Goal: Information Seeking & Learning: Learn about a topic

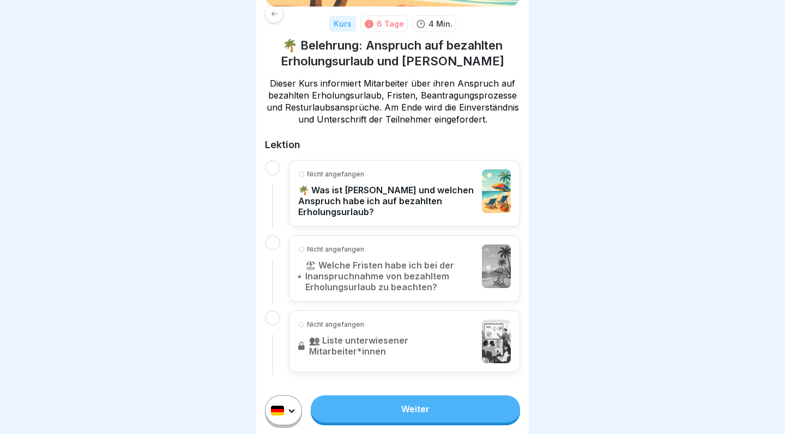
scroll to position [143, 0]
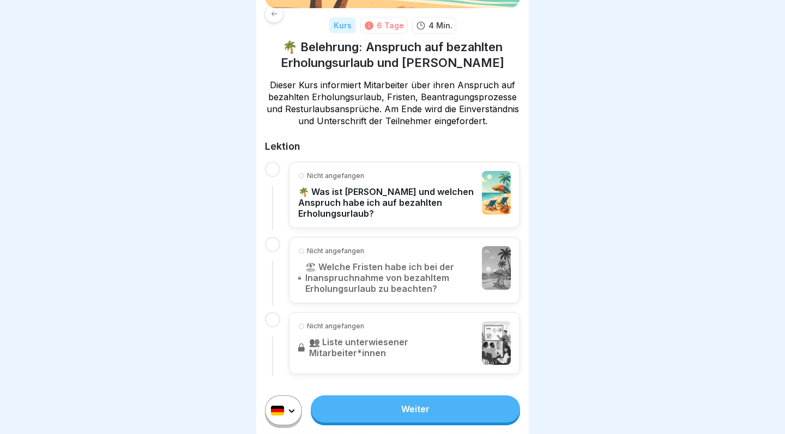
click at [408, 406] on link "Weiter" at bounding box center [415, 409] width 209 height 27
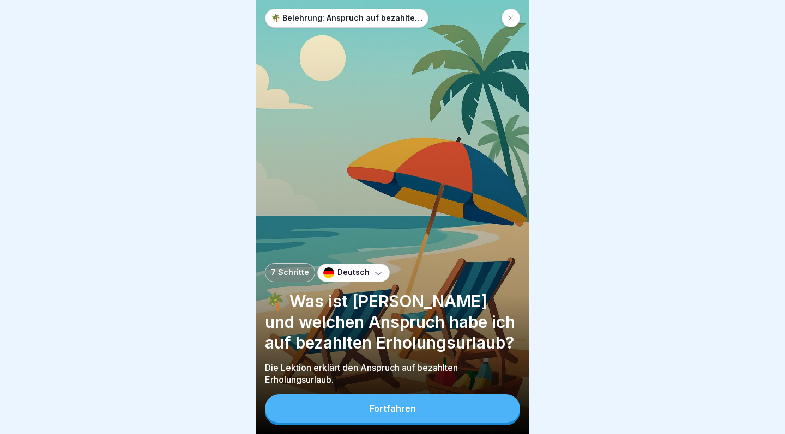
click at [418, 415] on button "Fortfahren" at bounding box center [392, 409] width 255 height 28
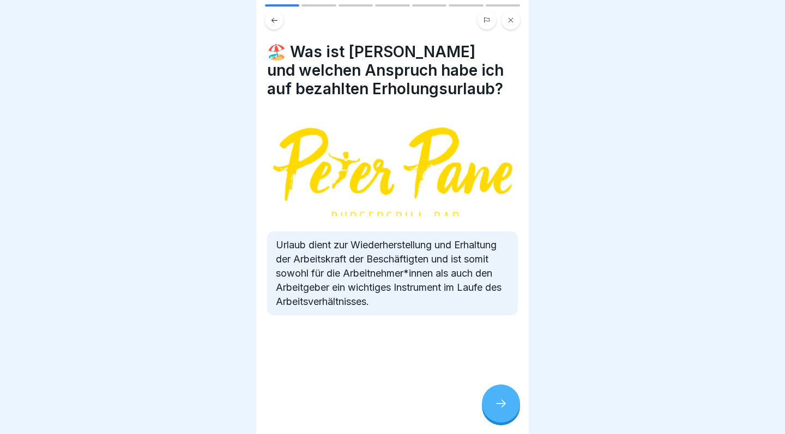
click at [505, 399] on icon at bounding box center [500, 403] width 13 height 13
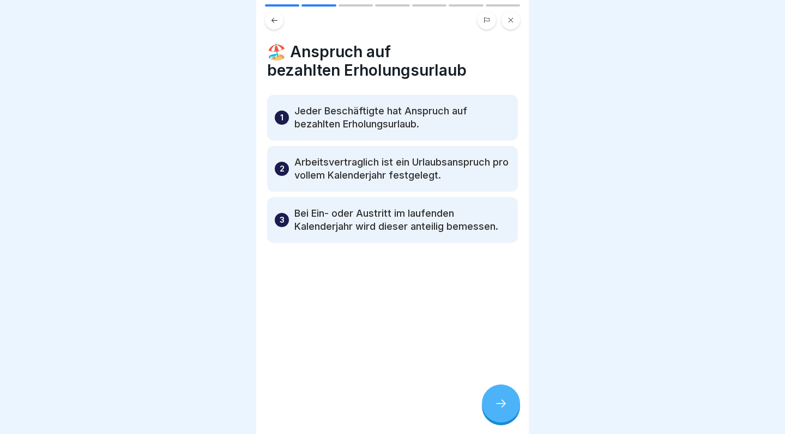
click at [505, 399] on icon at bounding box center [500, 403] width 13 height 13
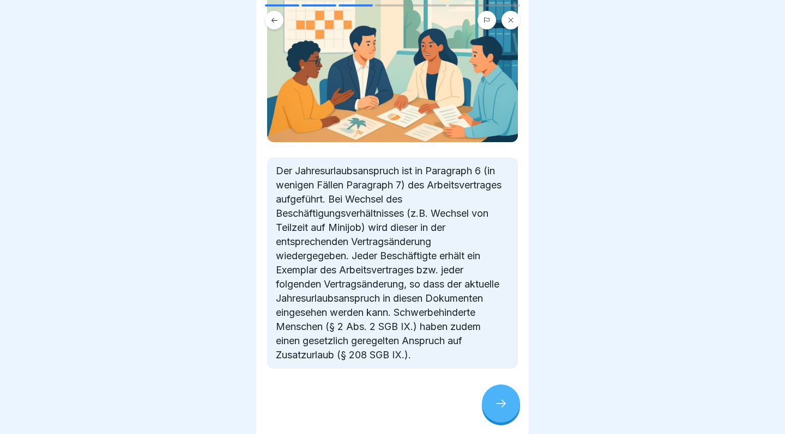
scroll to position [156, 0]
click at [503, 402] on icon at bounding box center [500, 403] width 13 height 13
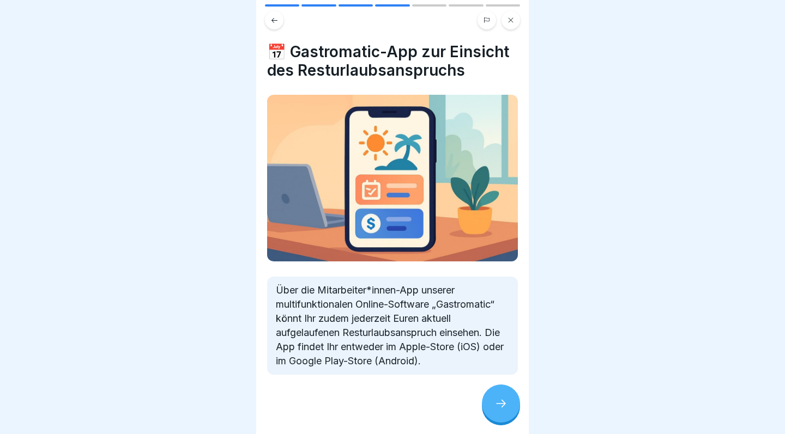
click at [503, 402] on icon at bounding box center [500, 403] width 13 height 13
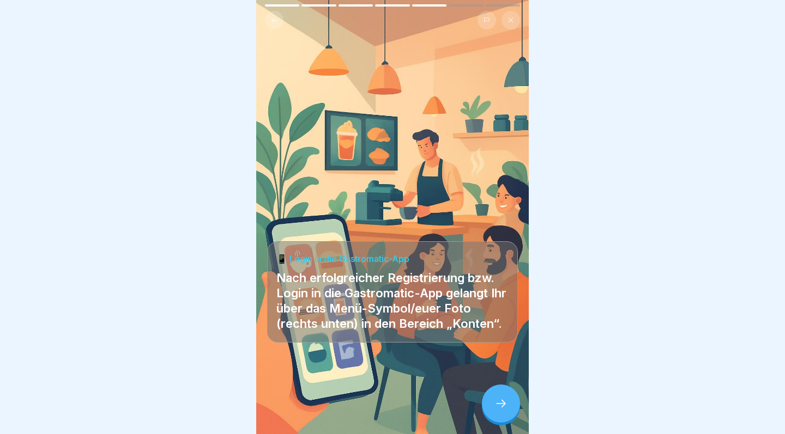
click at [503, 402] on icon at bounding box center [500, 403] width 13 height 13
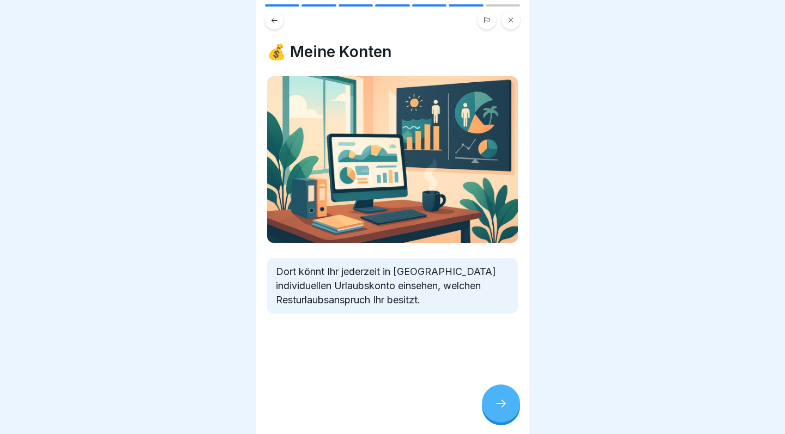
click at [503, 402] on icon at bounding box center [500, 403] width 13 height 13
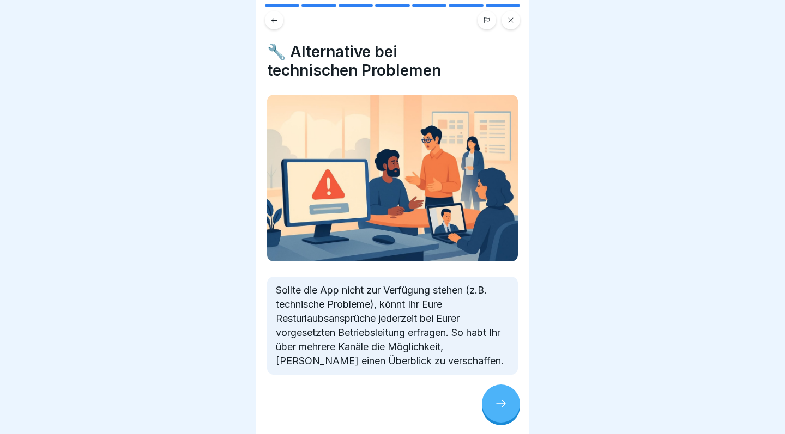
click at [503, 402] on icon at bounding box center [500, 403] width 13 height 13
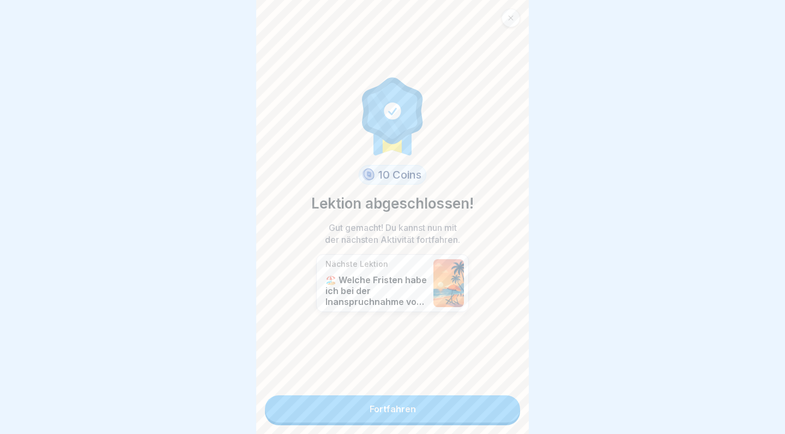
click at [466, 402] on link "Fortfahren" at bounding box center [392, 409] width 255 height 27
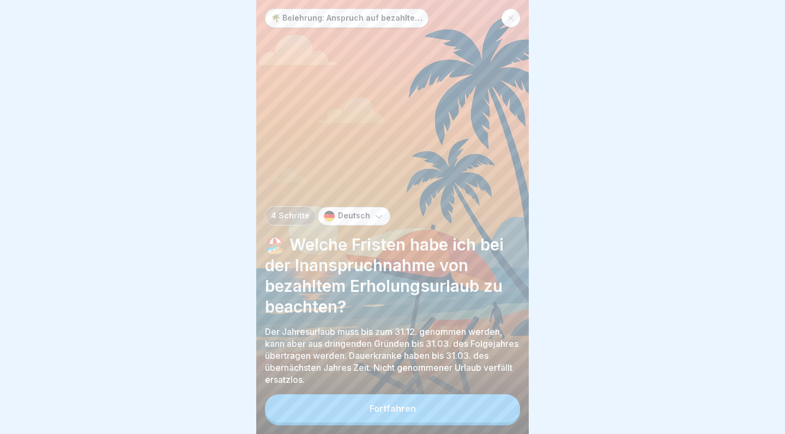
click at [438, 397] on button "Fortfahren" at bounding box center [392, 409] width 255 height 28
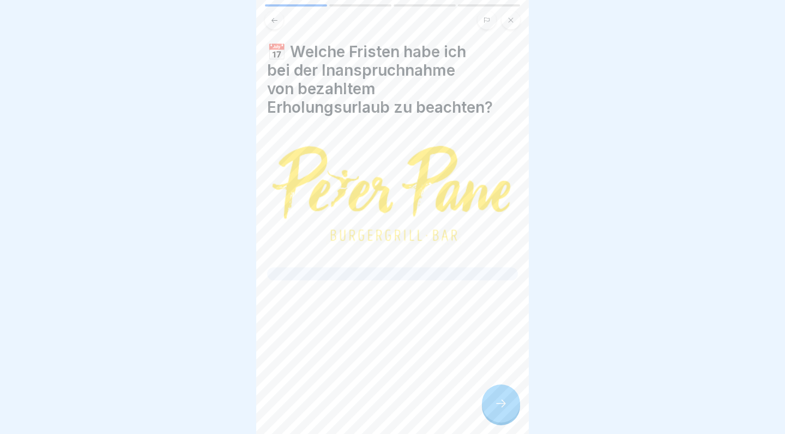
click at [481, 394] on div "📅 Welche Fristen habe ich bei der Inanspruchnahme von bezahltem Erholungsurlaub…" at bounding box center [392, 217] width 273 height 434
click at [508, 405] on div at bounding box center [501, 404] width 38 height 38
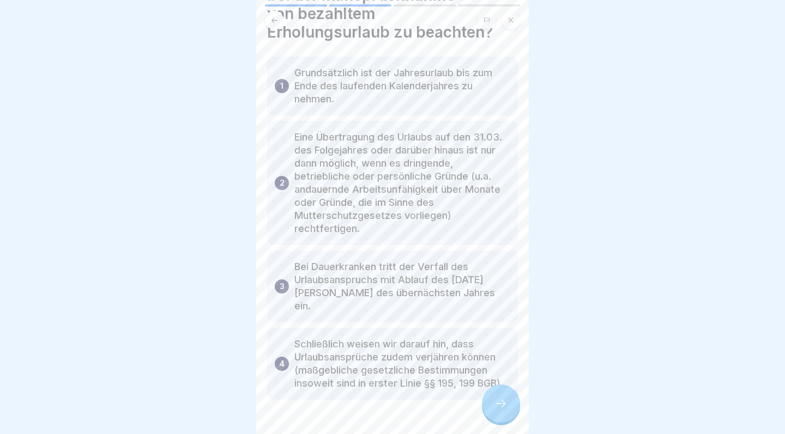
scroll to position [75, 0]
click at [499, 400] on icon at bounding box center [500, 403] width 13 height 13
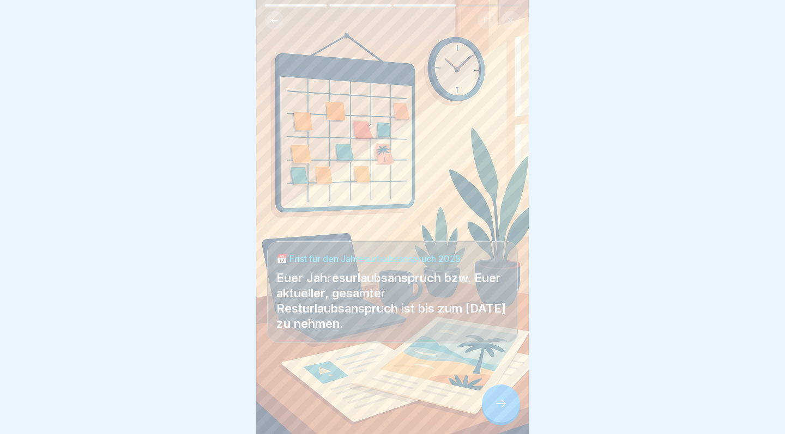
click at [503, 403] on icon at bounding box center [500, 403] width 13 height 13
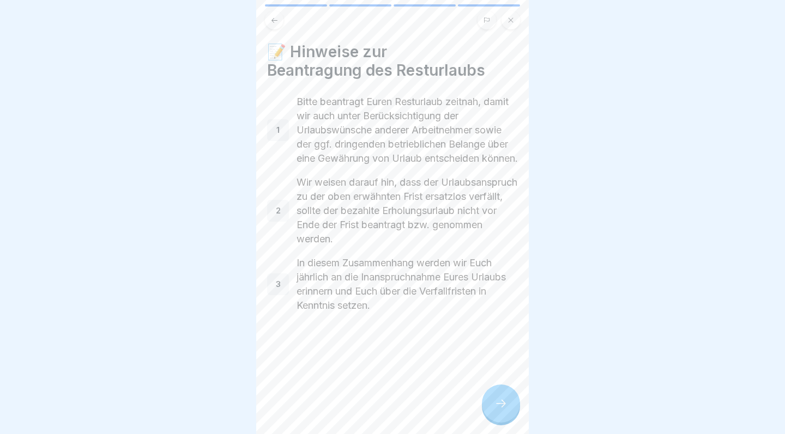
click at [503, 404] on icon at bounding box center [500, 403] width 13 height 13
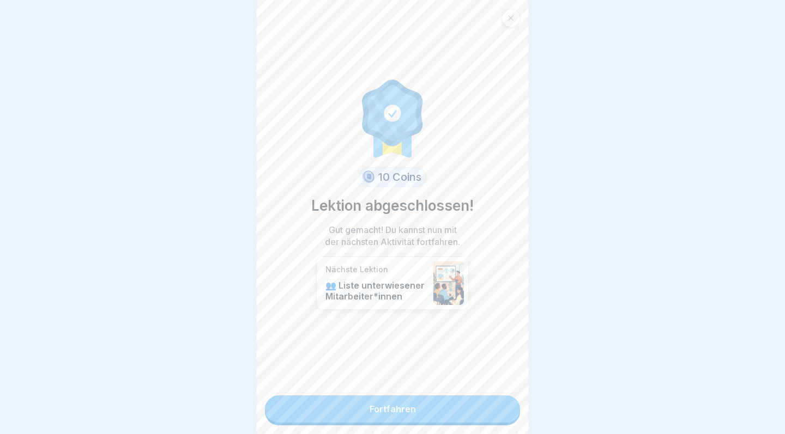
click at [482, 407] on link "Fortfahren" at bounding box center [392, 409] width 255 height 27
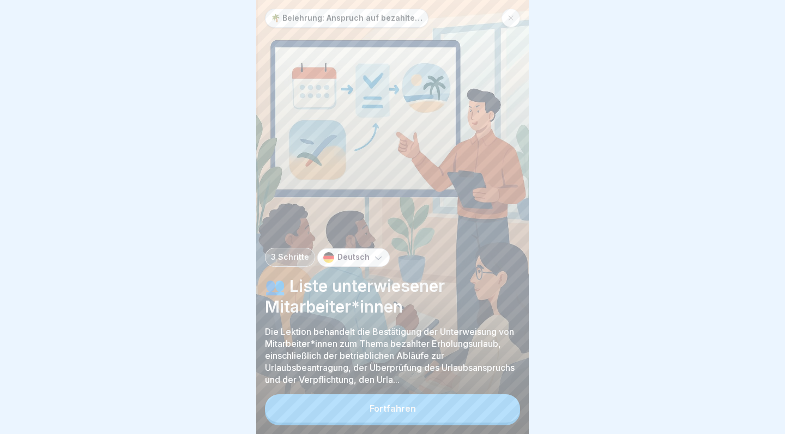
click at [475, 405] on button "Fortfahren" at bounding box center [392, 409] width 255 height 28
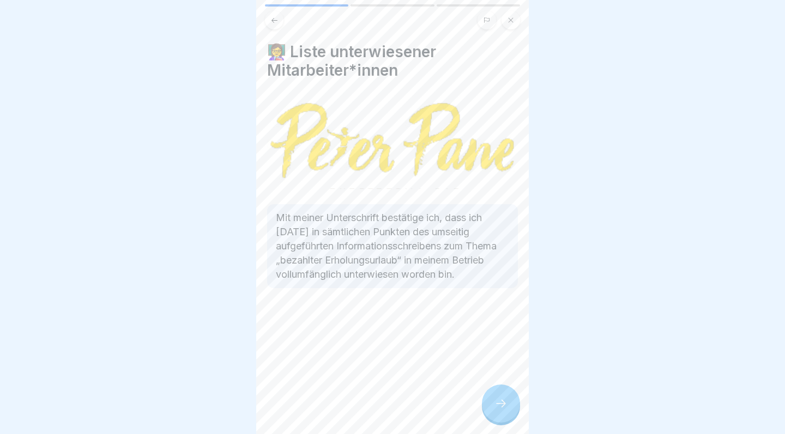
click at [498, 408] on icon at bounding box center [500, 403] width 13 height 13
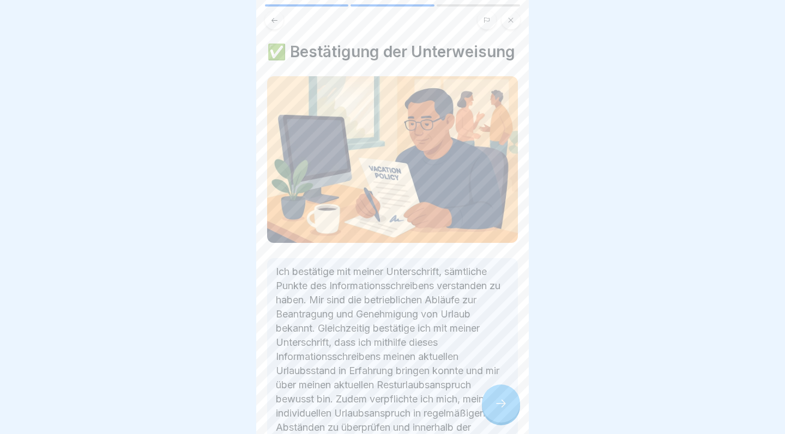
click at [498, 408] on icon at bounding box center [500, 403] width 13 height 13
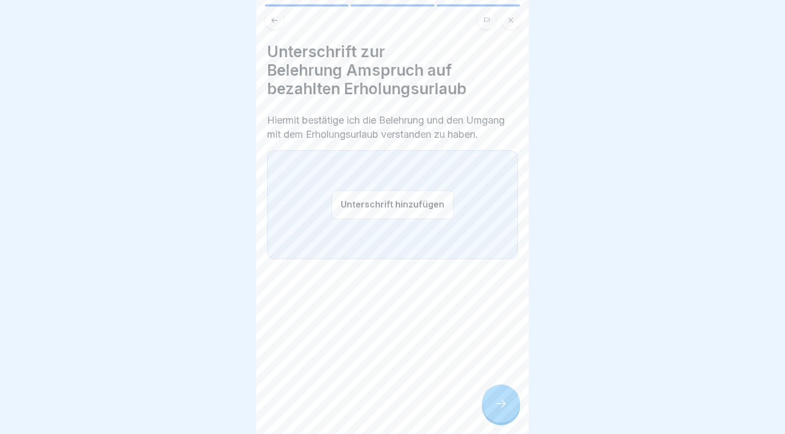
click at [410, 205] on button "Unterschrift hinzufügen" at bounding box center [392, 204] width 122 height 29
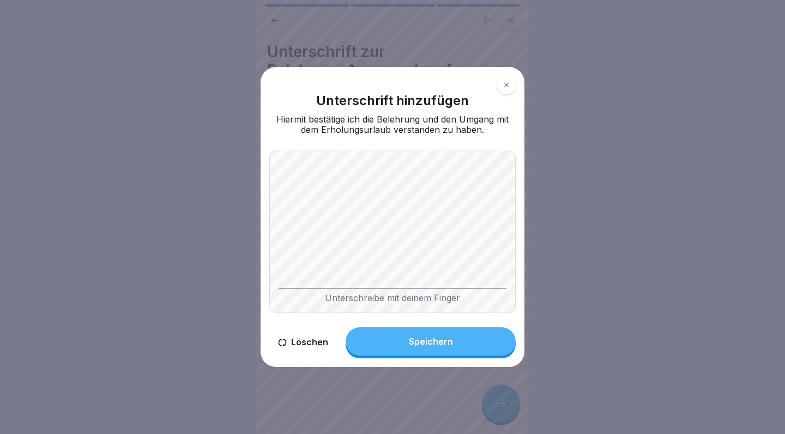
click at [300, 352] on button "Löschen" at bounding box center [303, 343] width 68 height 31
click at [420, 336] on button "Speichern" at bounding box center [431, 342] width 170 height 28
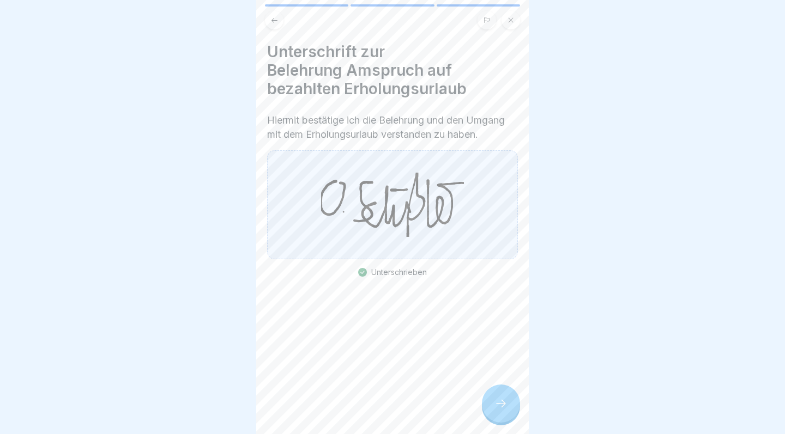
click at [499, 410] on icon at bounding box center [500, 403] width 13 height 13
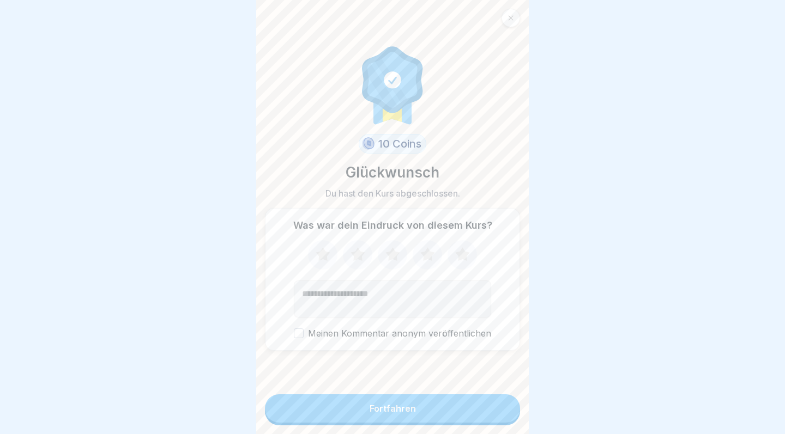
click at [414, 404] on button "Fortfahren" at bounding box center [392, 409] width 255 height 28
